Goal: Task Accomplishment & Management: Complete application form

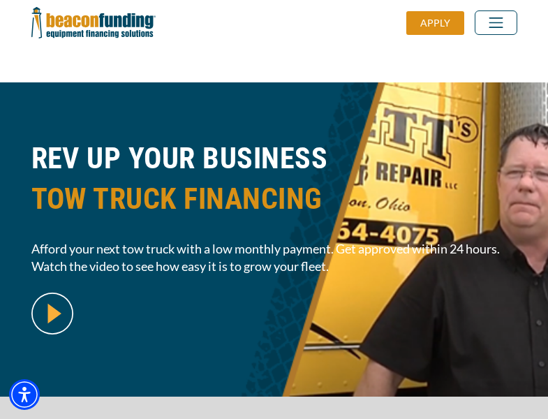
scroll to position [341, 0]
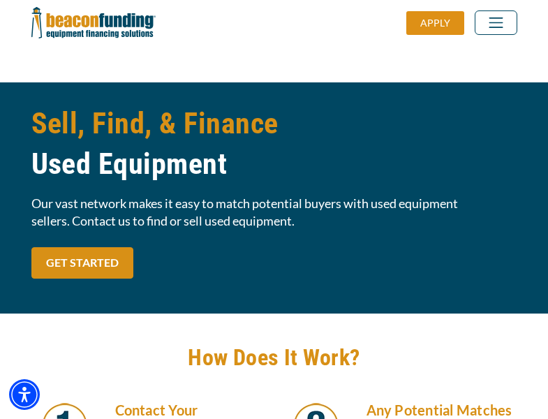
scroll to position [1187, 0]
